Goal: Obtain resource: Download file/media

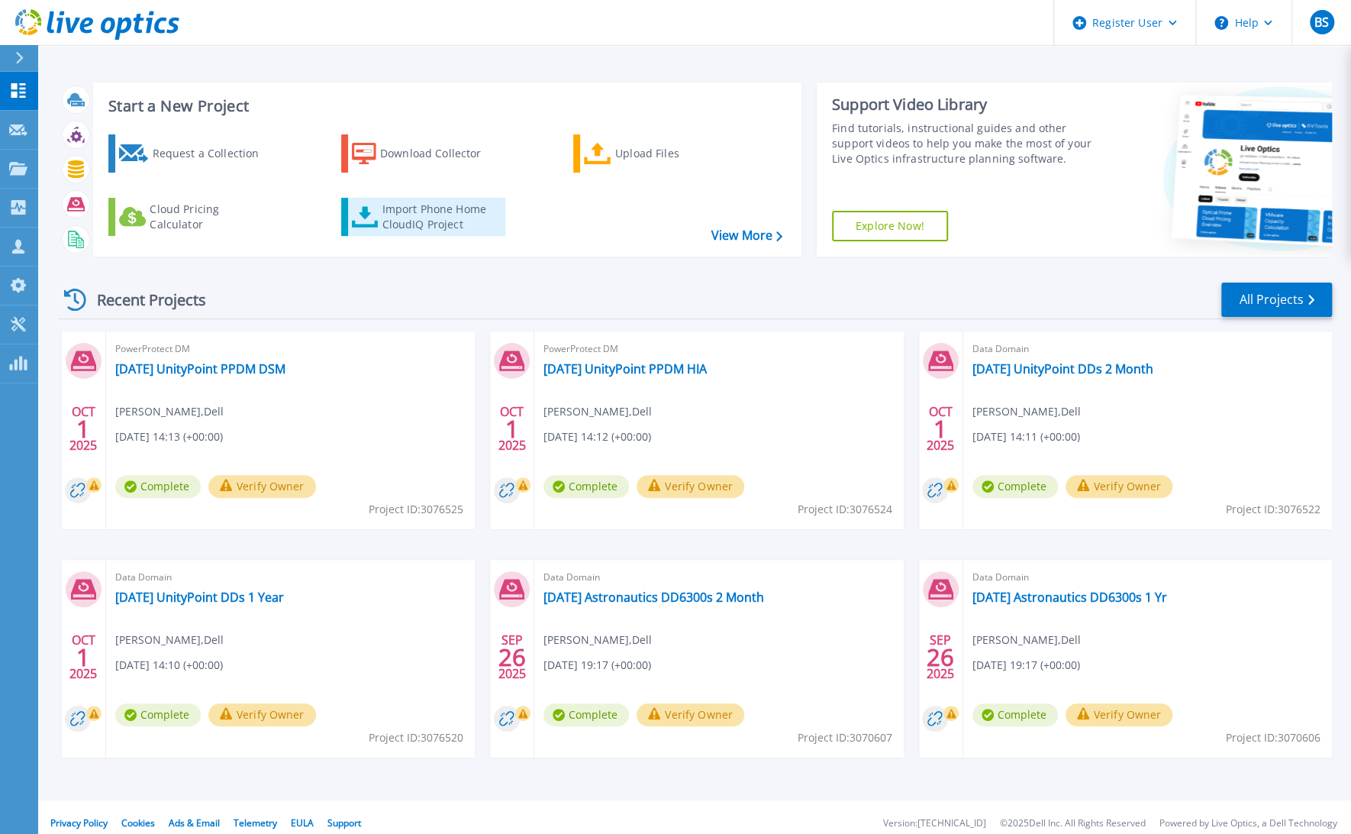
click at [438, 212] on div "Import Phone Home CloudIQ Project" at bounding box center [441, 217] width 119 height 31
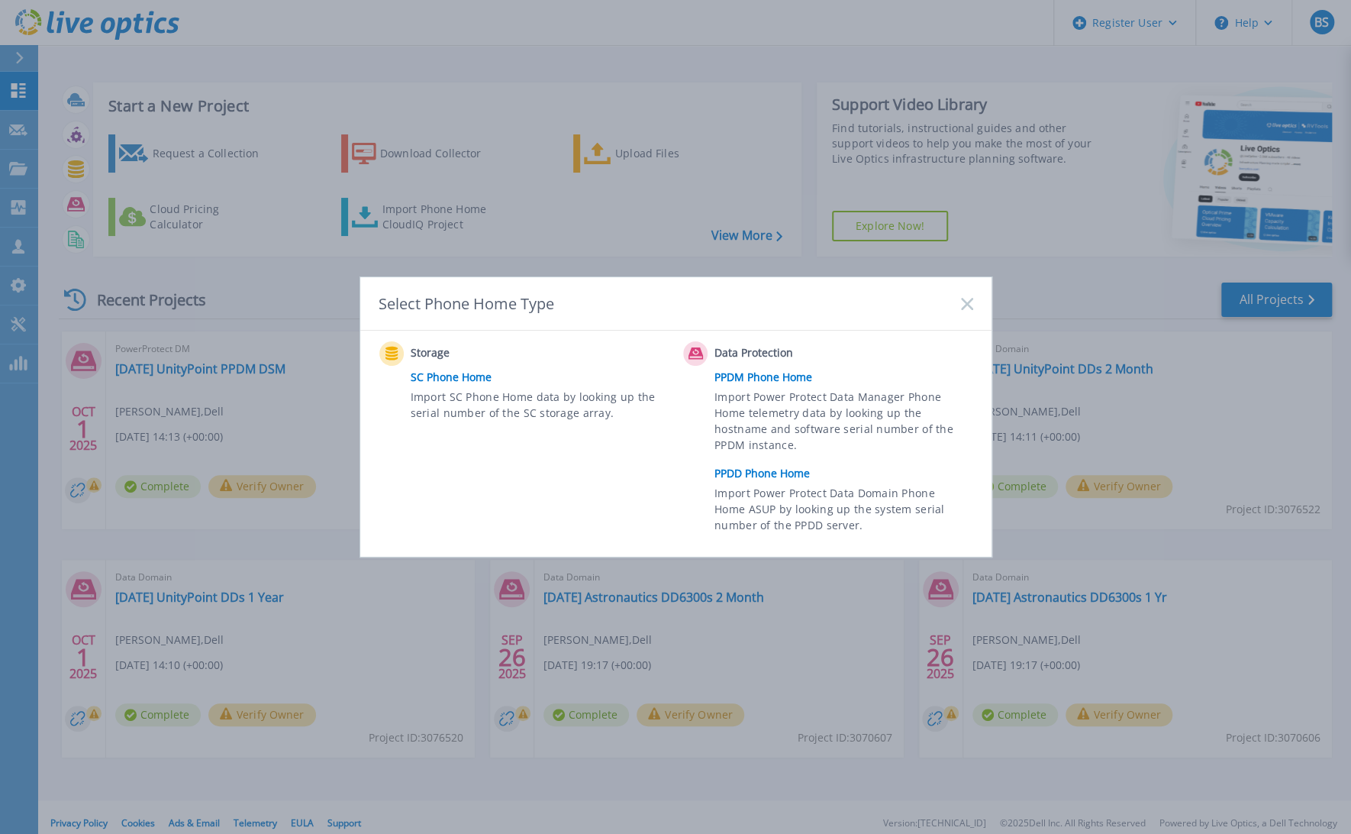
click at [760, 472] on link "PPDD Phone Home" at bounding box center [848, 473] width 266 height 23
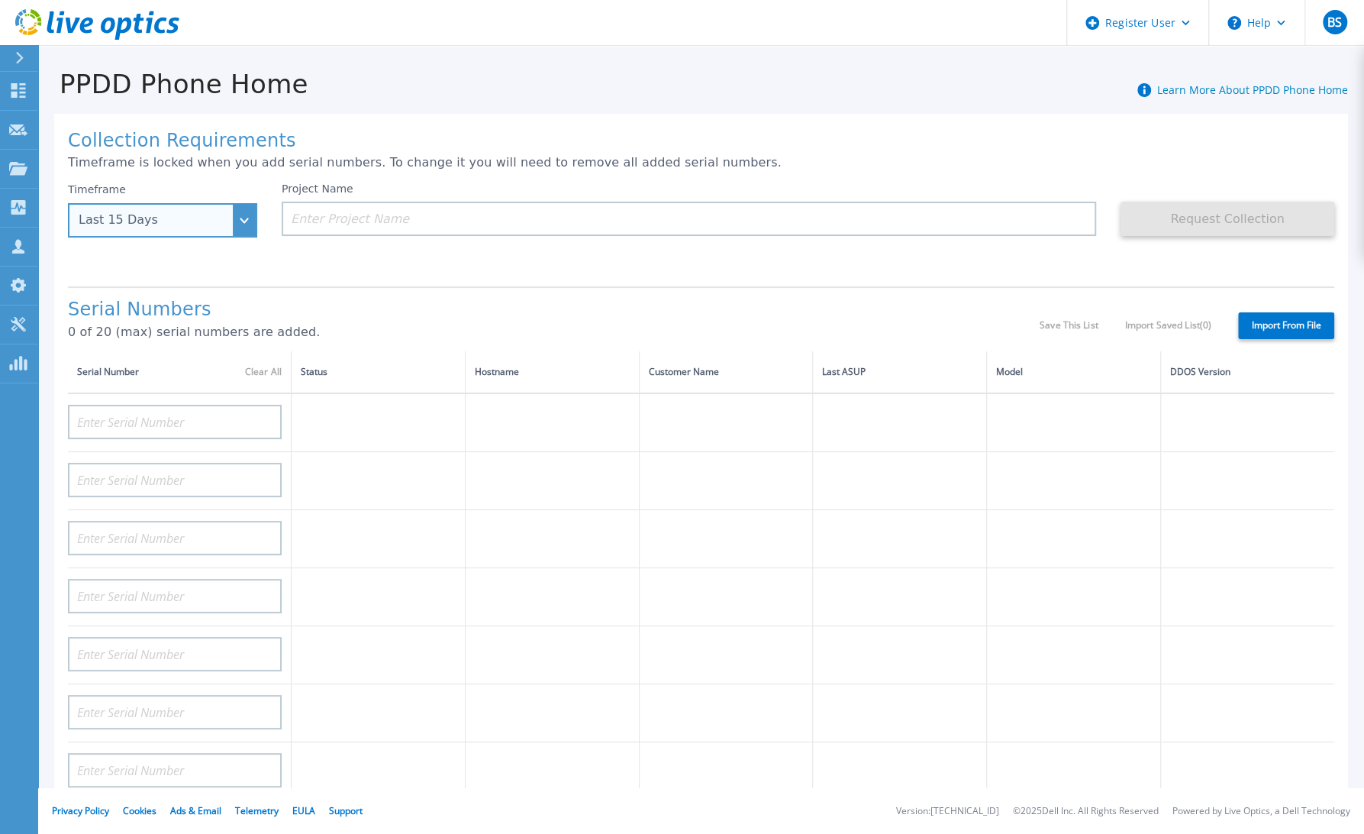
click at [242, 216] on div "Last 15 Days" at bounding box center [162, 220] width 189 height 34
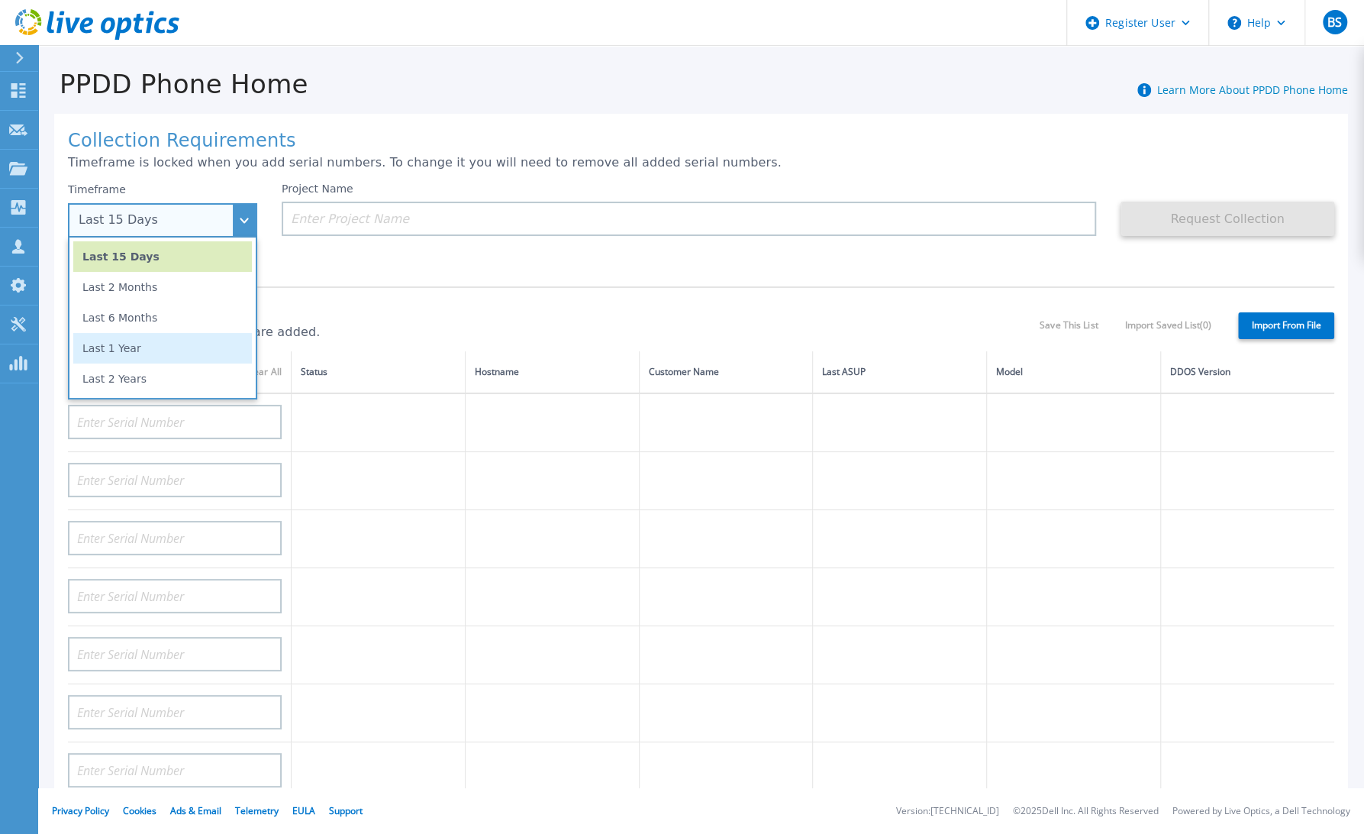
click at [144, 342] on li "Last 1 Year" at bounding box center [162, 348] width 179 height 31
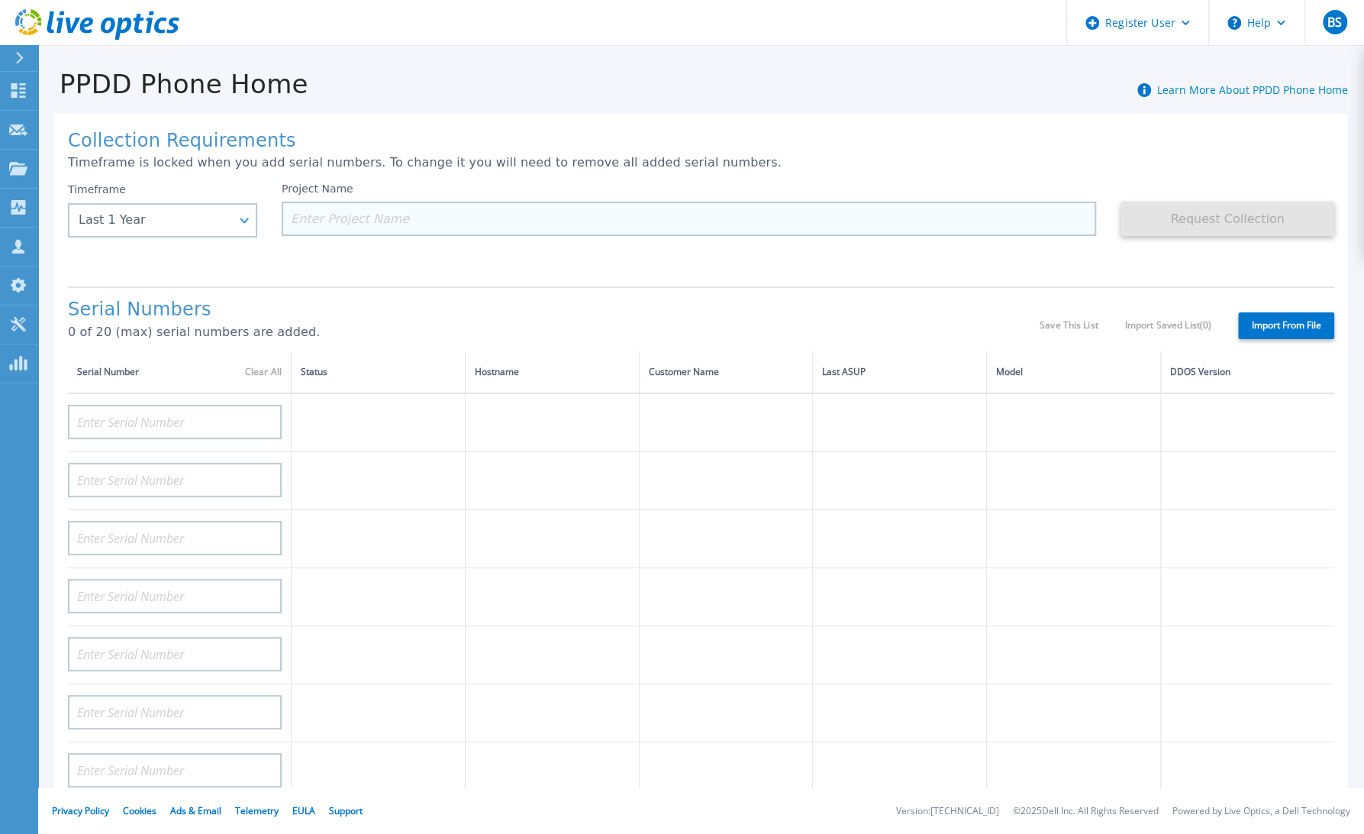
click at [510, 222] on input at bounding box center [689, 219] width 815 height 34
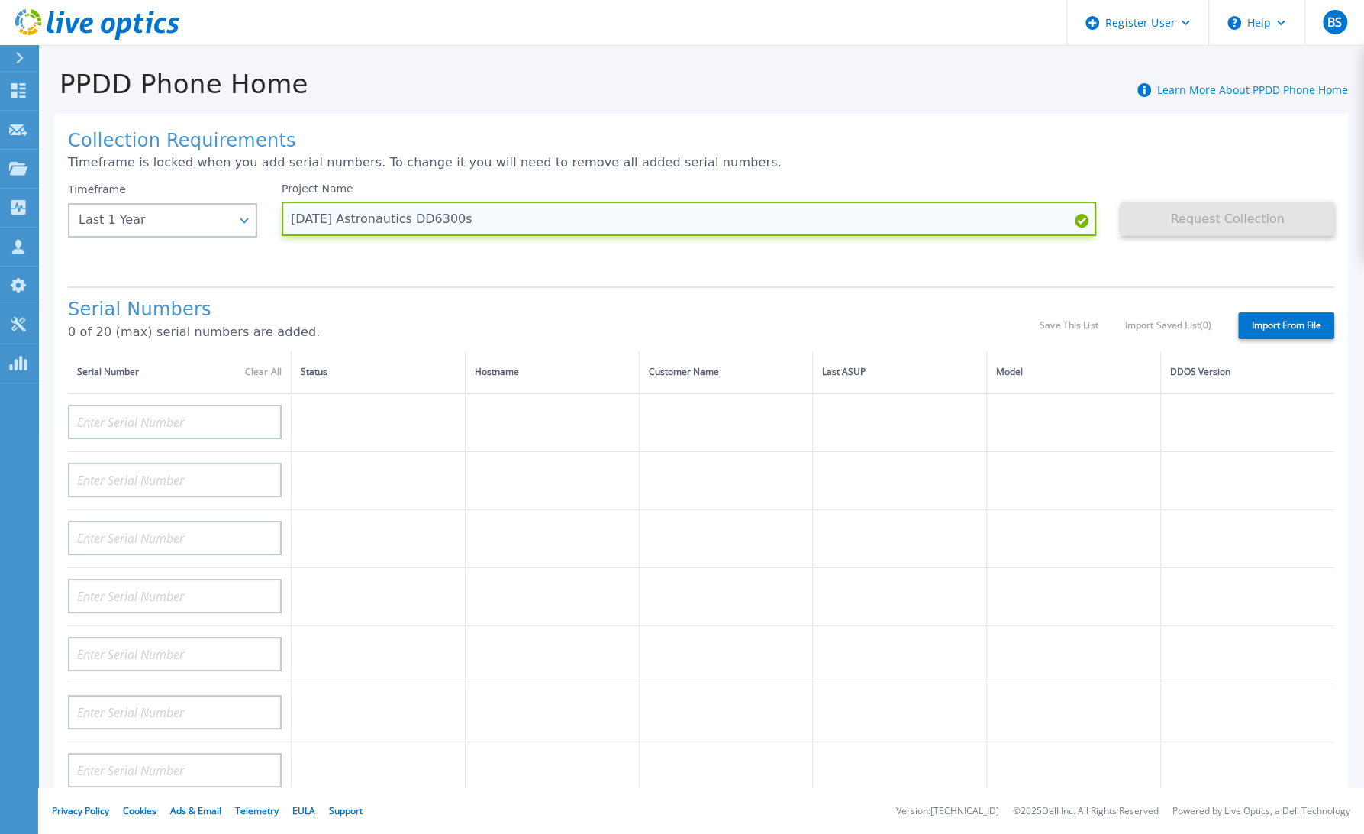
click at [794, 216] on input "2025.10.06 Astronautics DD6300s" at bounding box center [689, 219] width 815 height 34
type input "[DATE] Astronautics DD6300s 1 Yr"
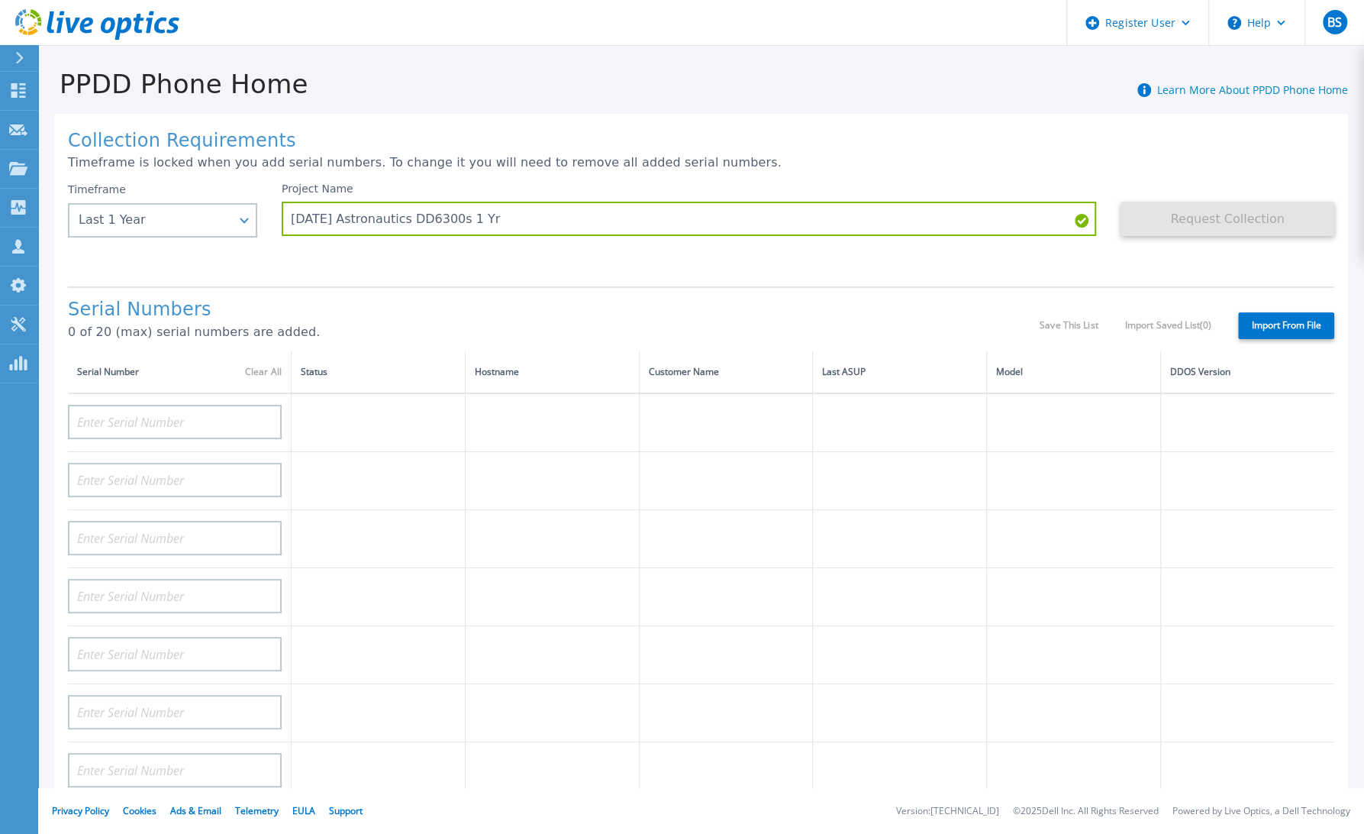
click at [1260, 328] on label "Import From File" at bounding box center [1286, 325] width 96 height 27
click at [0, 0] on input "Import From File" at bounding box center [0, 0] width 0 height 0
type input "APM00174319969"
type input "APM00174319970"
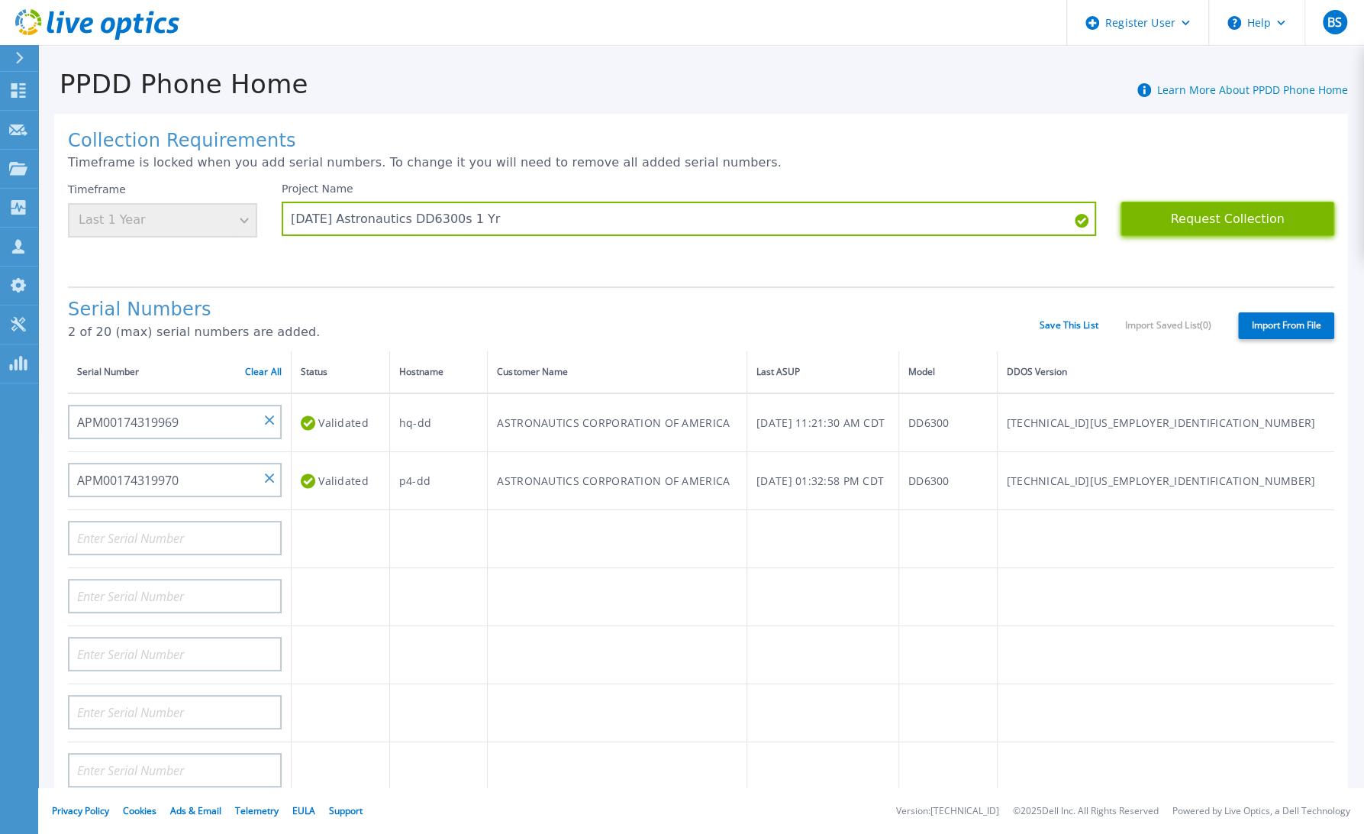
click at [1168, 215] on button "Request Collection" at bounding box center [1228, 219] width 214 height 34
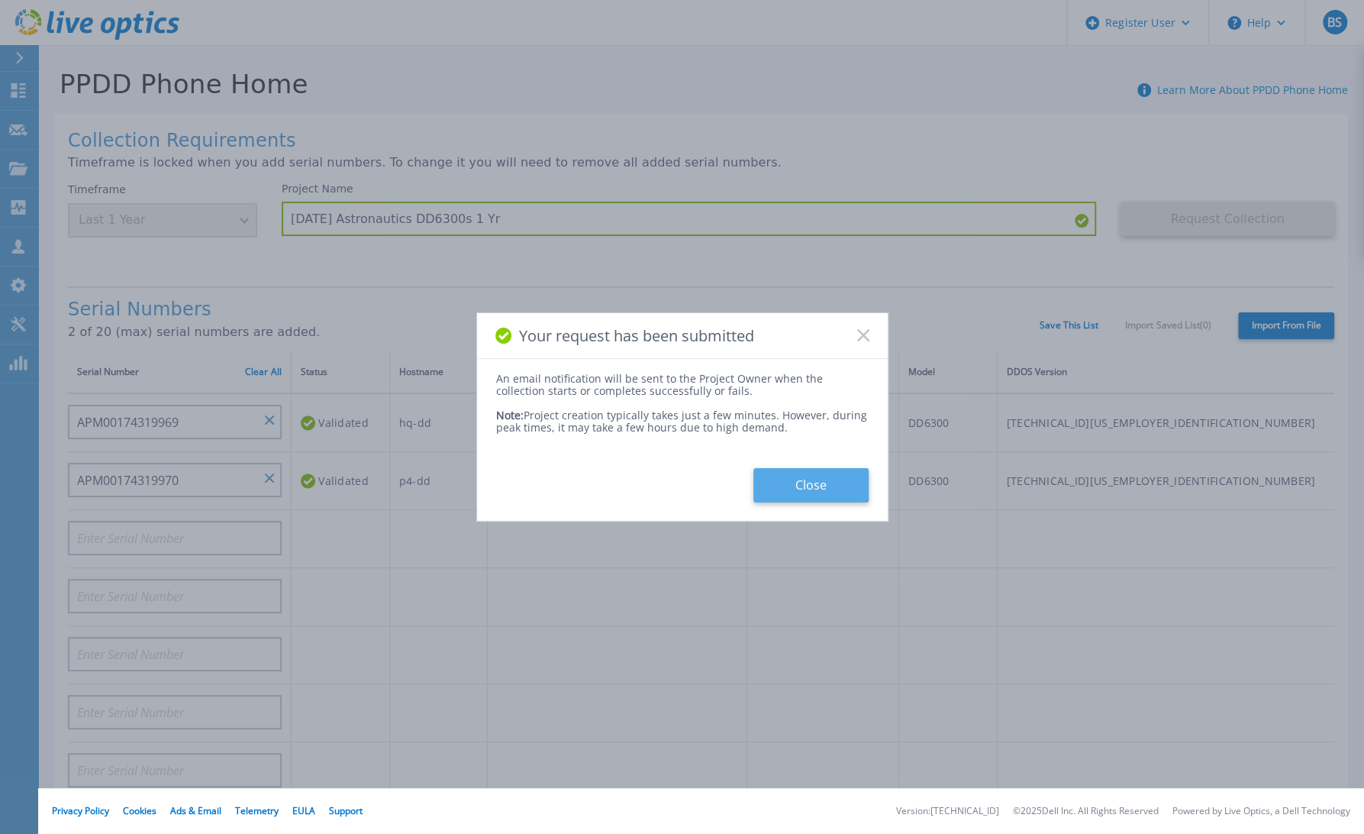
click at [828, 481] on button "Close" at bounding box center [811, 485] width 115 height 34
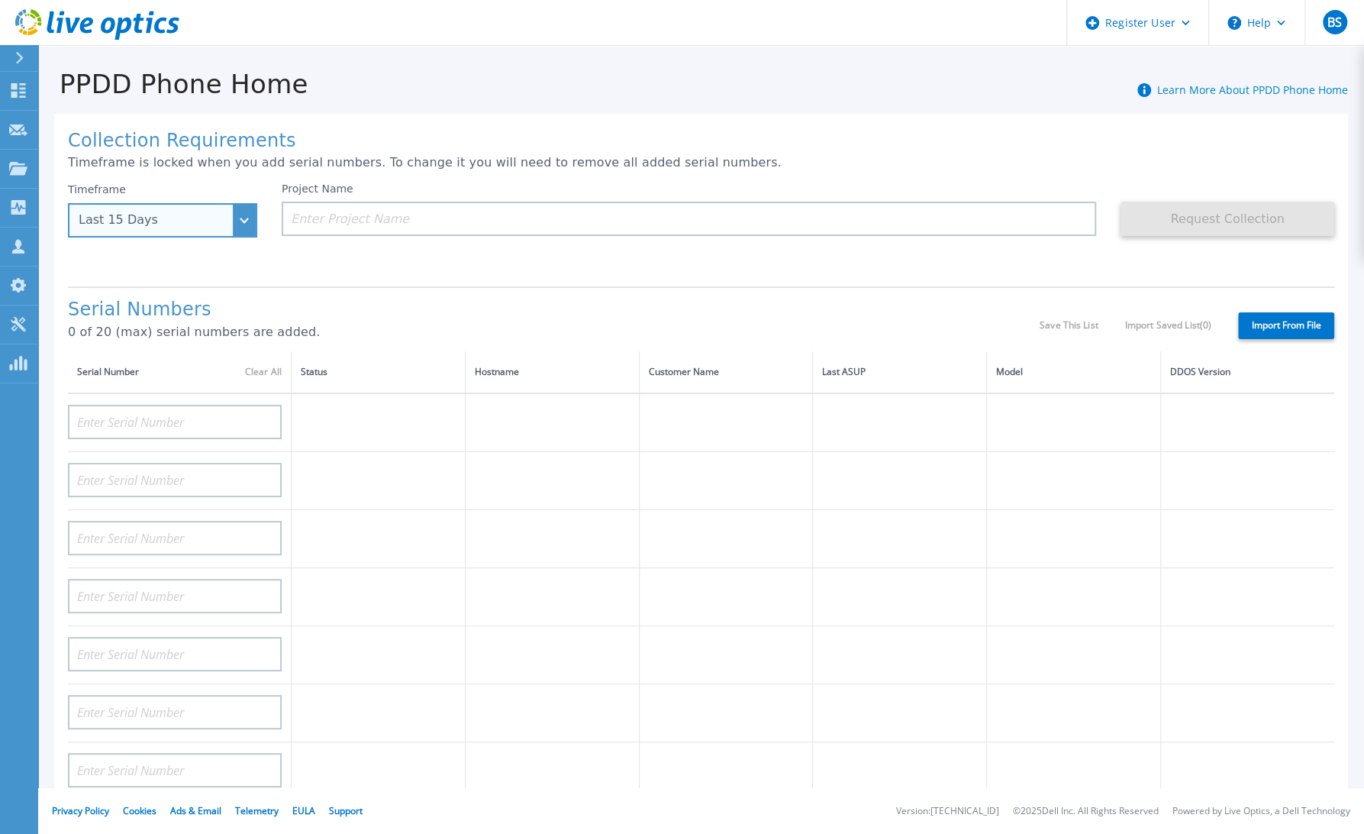
click at [250, 221] on div "Last 15 Days" at bounding box center [162, 220] width 189 height 34
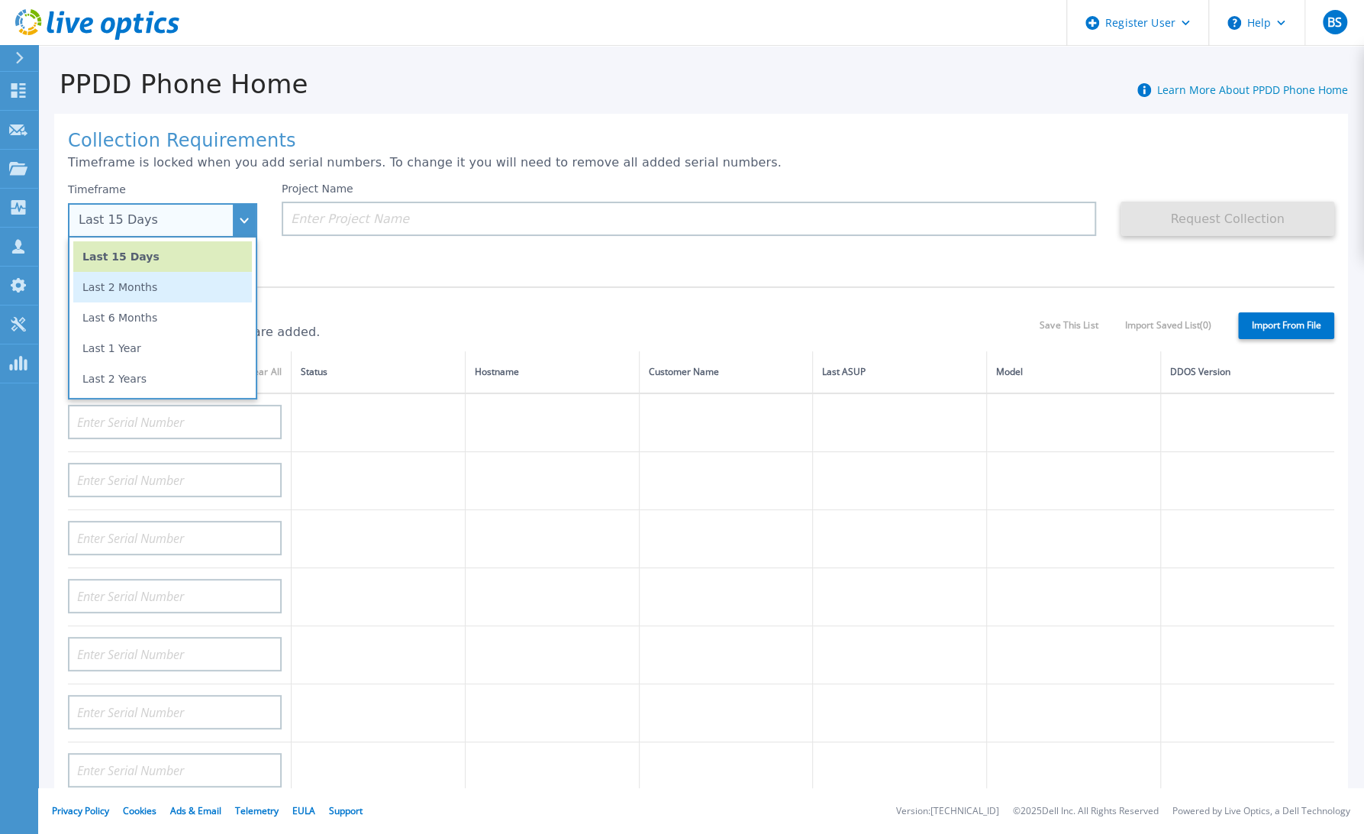
click at [141, 286] on li "Last 2 Months" at bounding box center [162, 287] width 179 height 31
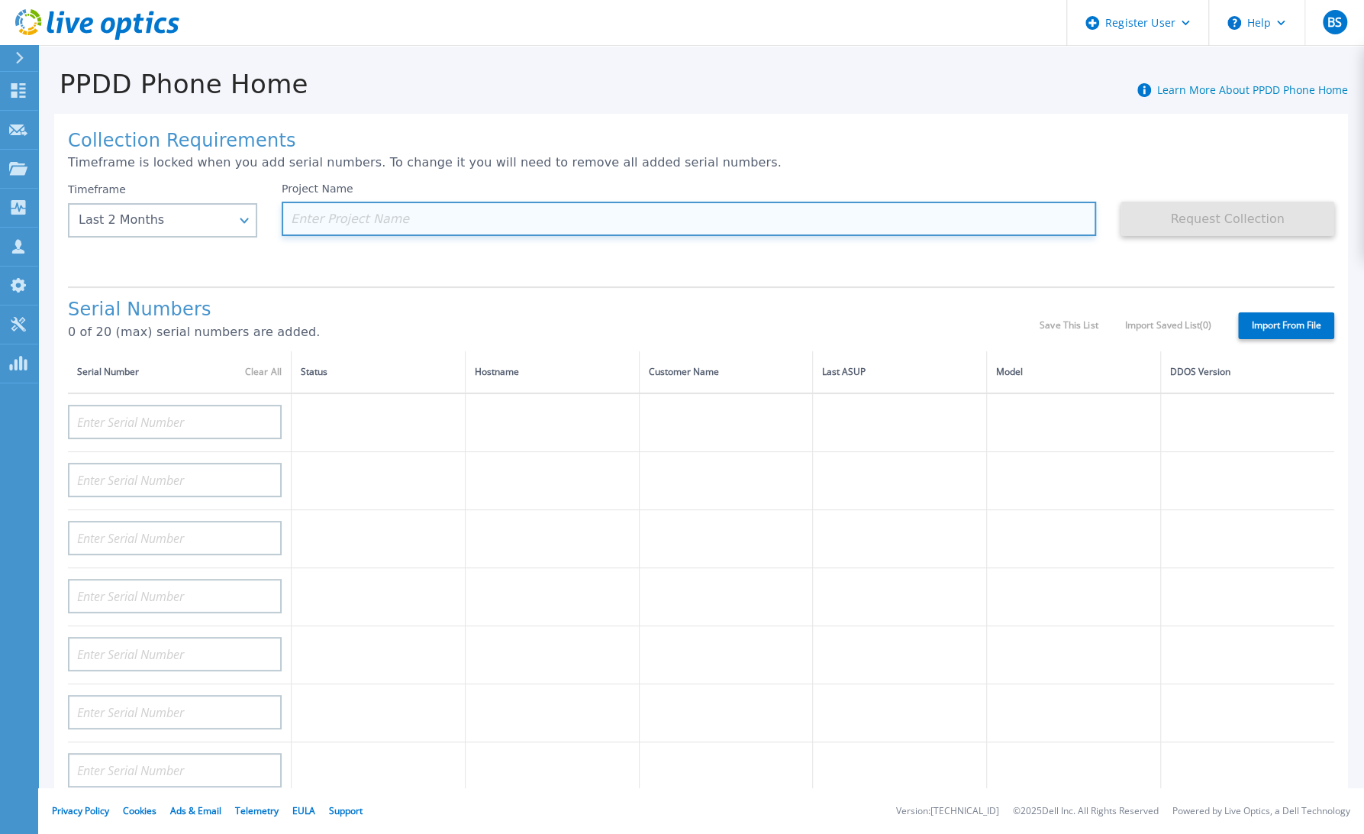
click at [357, 217] on input at bounding box center [689, 219] width 815 height 34
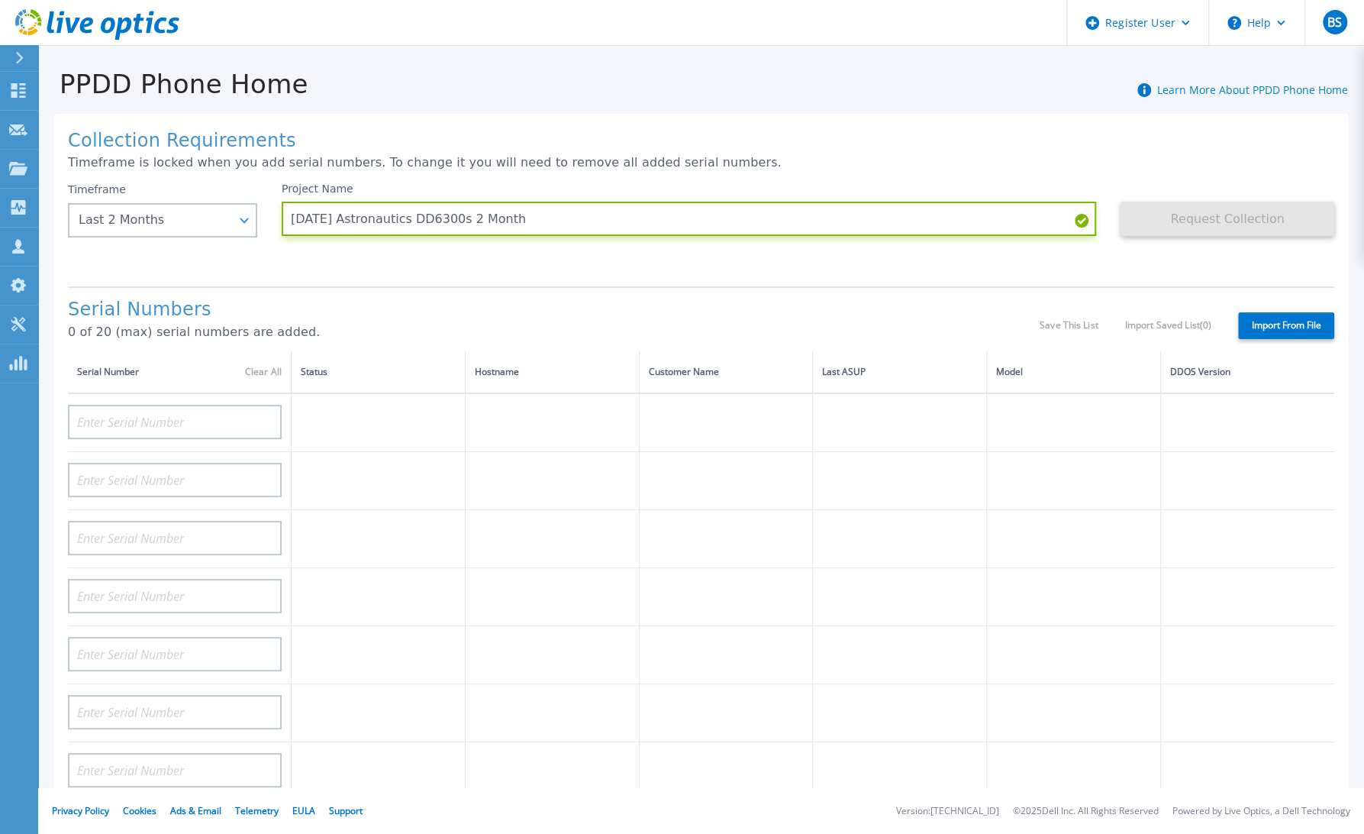
type input "2025.10.06 Astronautics DD6300s 2 Month"
click at [1254, 312] on label "Import From File" at bounding box center [1286, 325] width 96 height 27
click at [0, 0] on input "Import From File" at bounding box center [0, 0] width 0 height 0
type input "APM00174319969"
type input "APM00174319970"
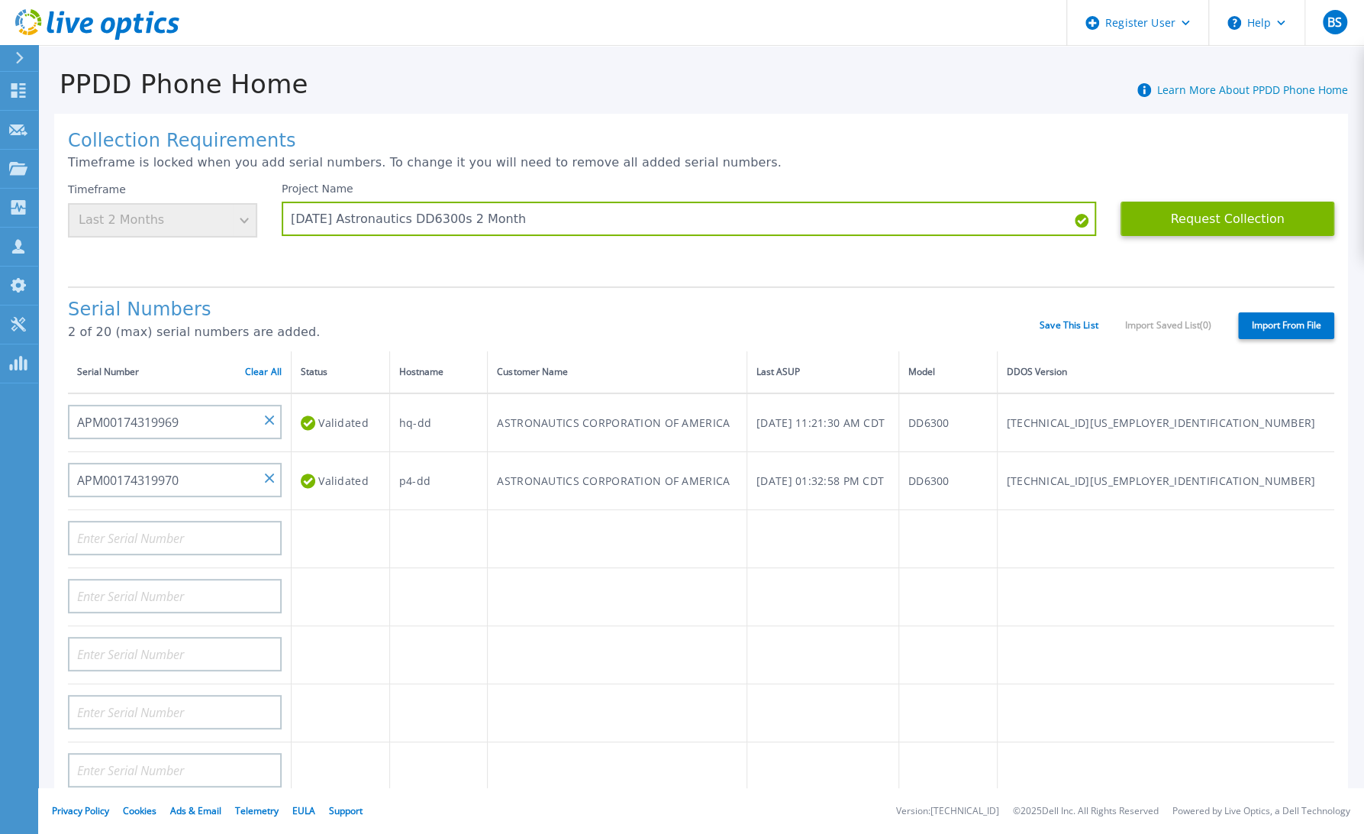
click at [1284, 318] on label "Import From File" at bounding box center [1286, 325] width 96 height 27
click at [0, 0] on input "Import From File" at bounding box center [0, 0] width 0 height 0
click at [1175, 208] on button "Request Collection" at bounding box center [1228, 219] width 214 height 34
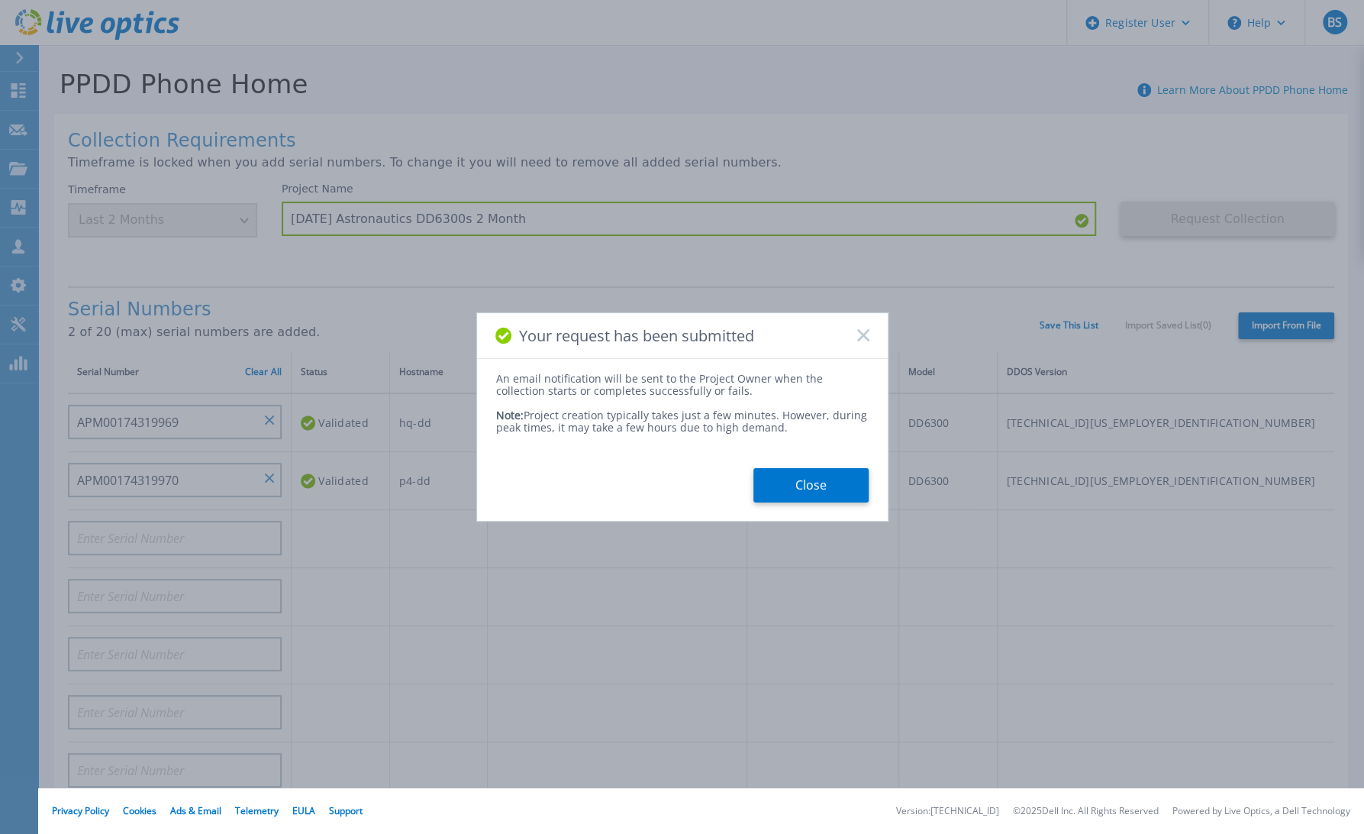
drag, startPoint x: 798, startPoint y: 484, endPoint x: 650, endPoint y: 492, distance: 148.3
click at [798, 484] on button "Close" at bounding box center [811, 485] width 115 height 34
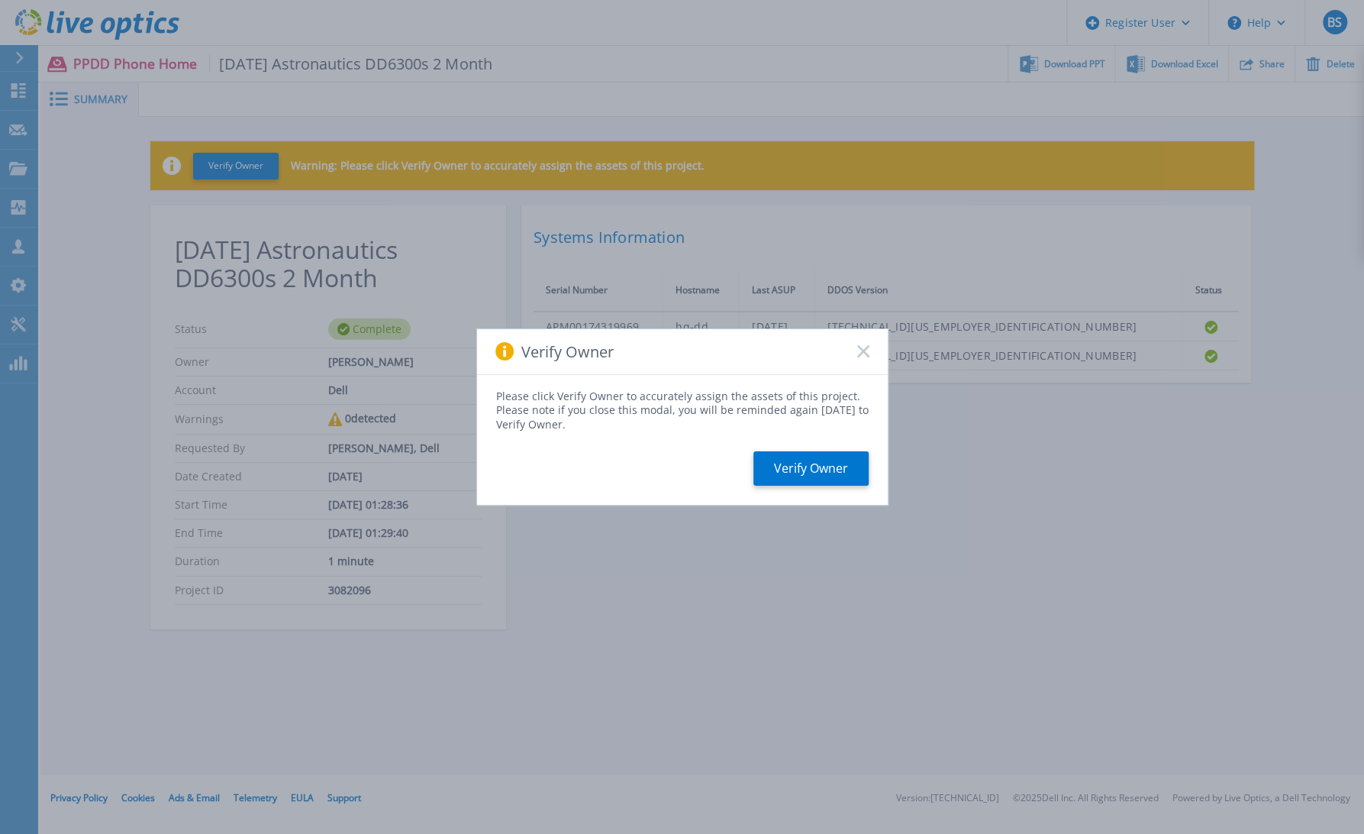
click at [862, 347] on icon at bounding box center [863, 351] width 12 height 12
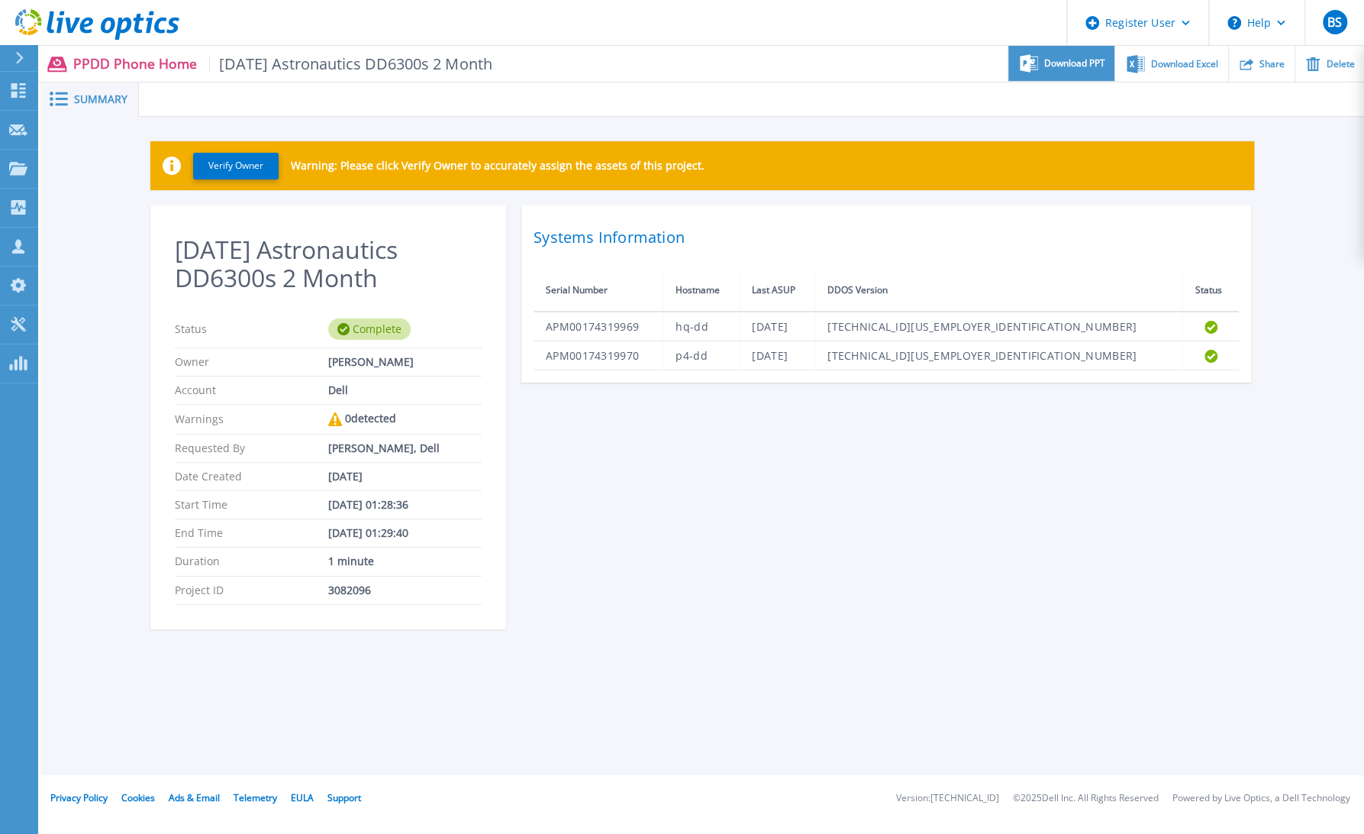
click at [1055, 63] on span "Download PPT" at bounding box center [1074, 63] width 61 height 9
click at [1177, 59] on span "Download Excel" at bounding box center [1184, 63] width 67 height 9
click at [23, 57] on icon at bounding box center [19, 58] width 8 height 12
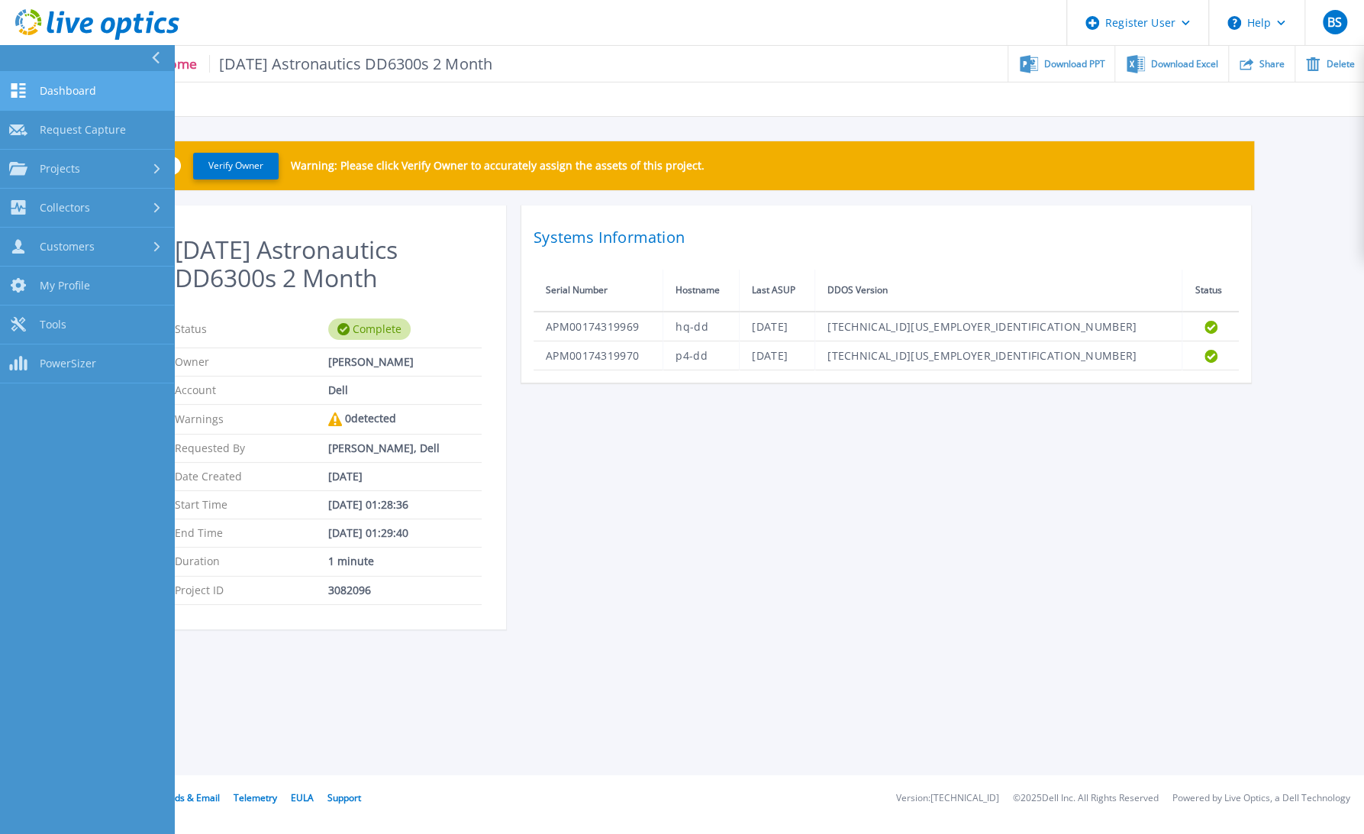
click at [75, 95] on span "Dashboard" at bounding box center [68, 91] width 56 height 14
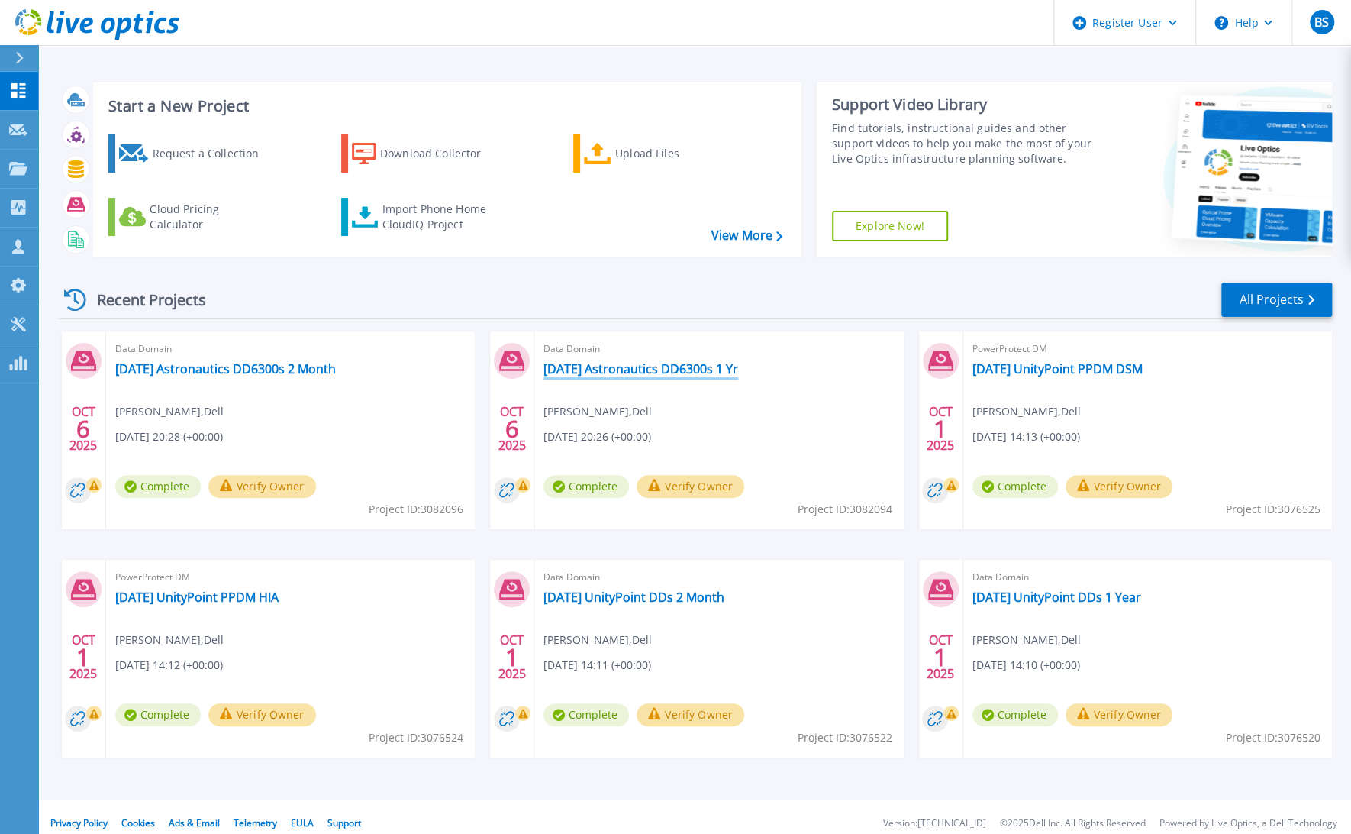
click at [673, 370] on link "[DATE] Astronautics DD6300s 1 Yr" at bounding box center [641, 368] width 195 height 15
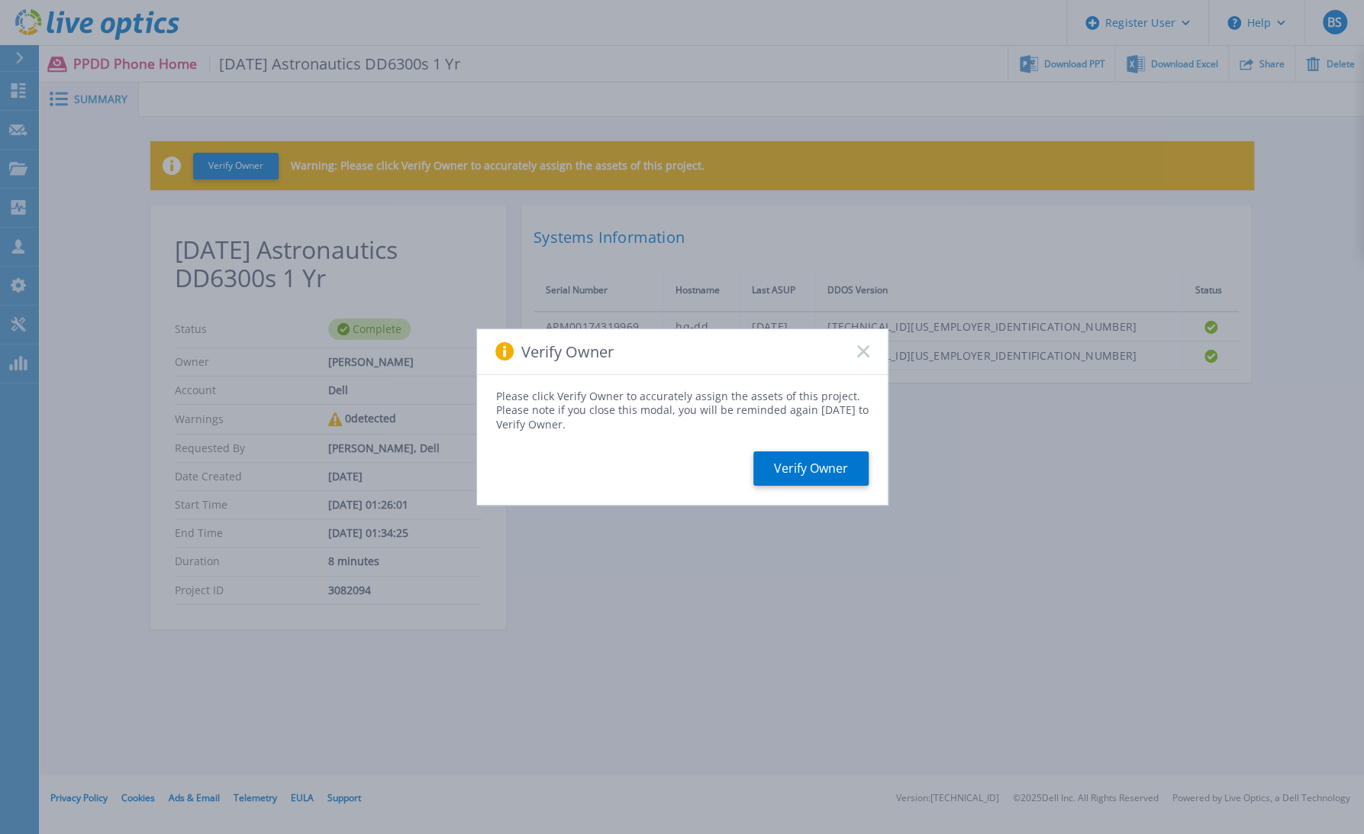
click at [861, 357] on icon at bounding box center [863, 351] width 12 height 12
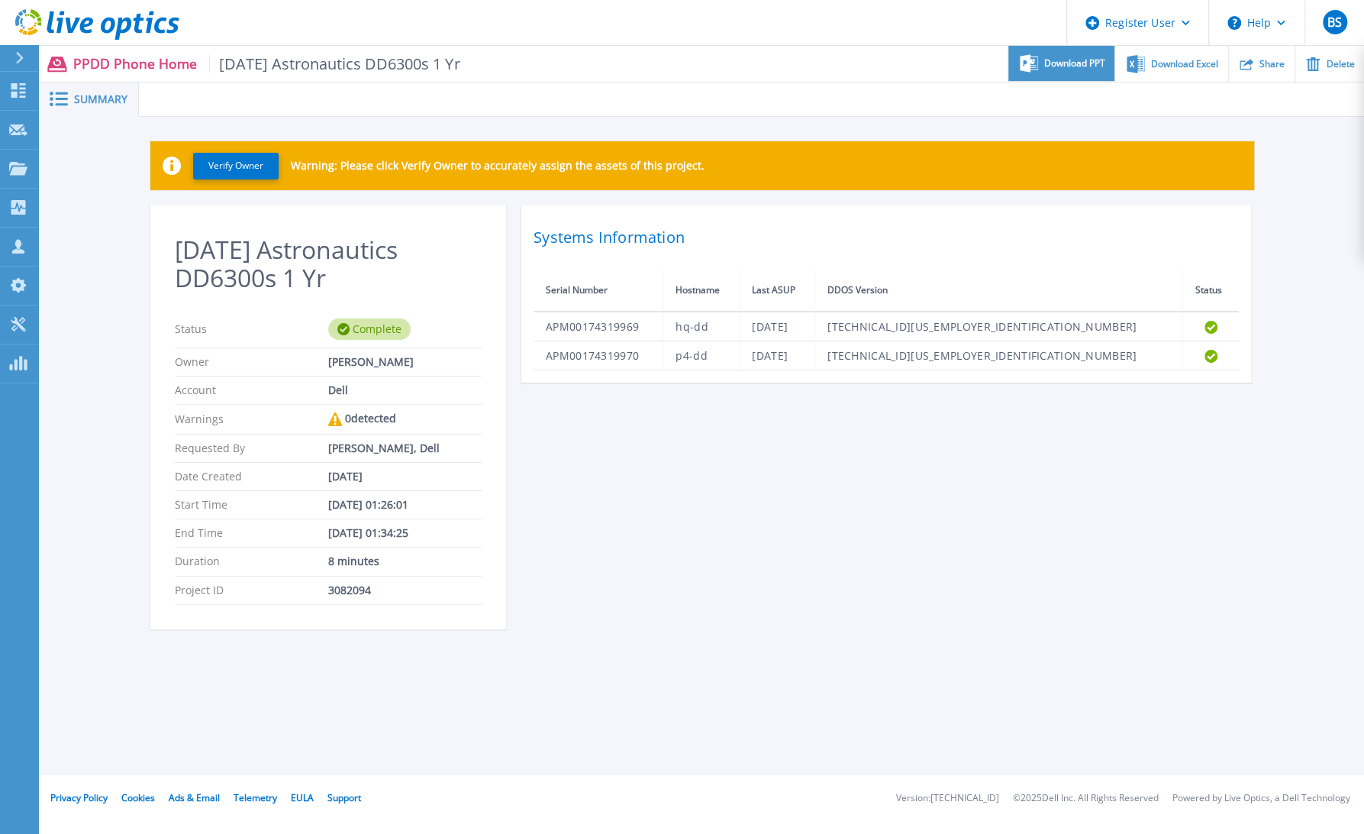
click at [1088, 66] on span "Download PPT" at bounding box center [1074, 63] width 61 height 9
click at [1180, 64] on span "Download Excel" at bounding box center [1184, 63] width 67 height 9
